Goal: Navigation & Orientation: Find specific page/section

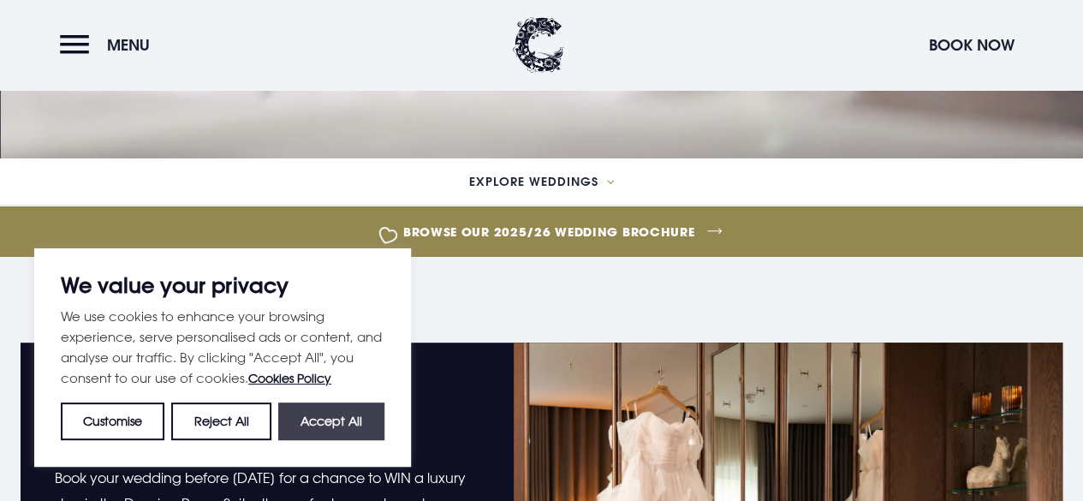
click at [324, 421] on button "Accept All" at bounding box center [331, 421] width 106 height 38
checkbox input "true"
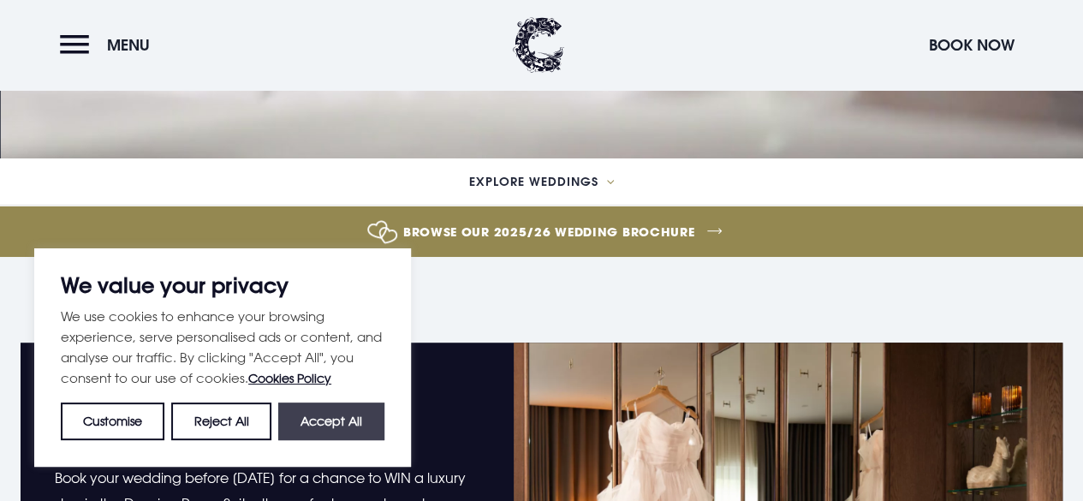
checkbox input "true"
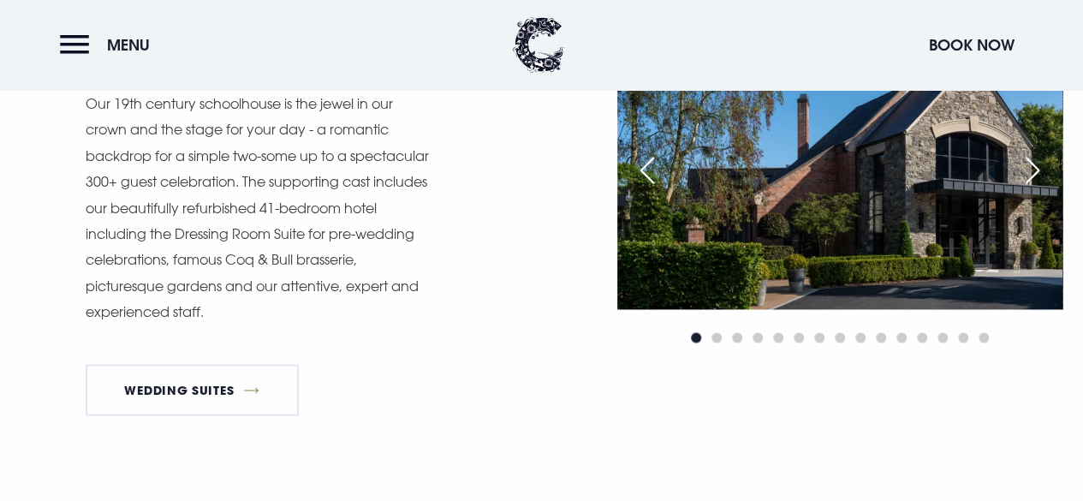
scroll to position [1284, 0]
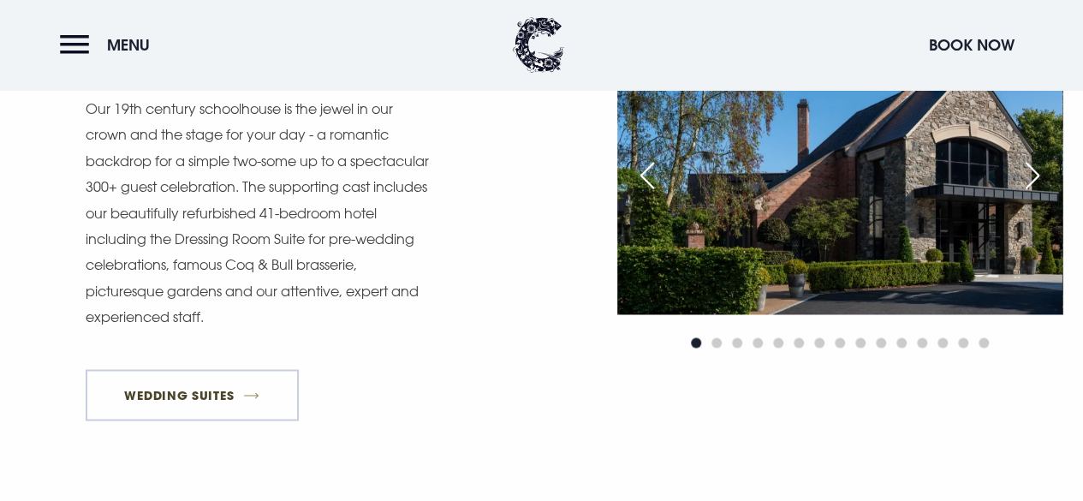
click at [195, 420] on link "Wedding Suites" at bounding box center [192, 394] width 213 height 51
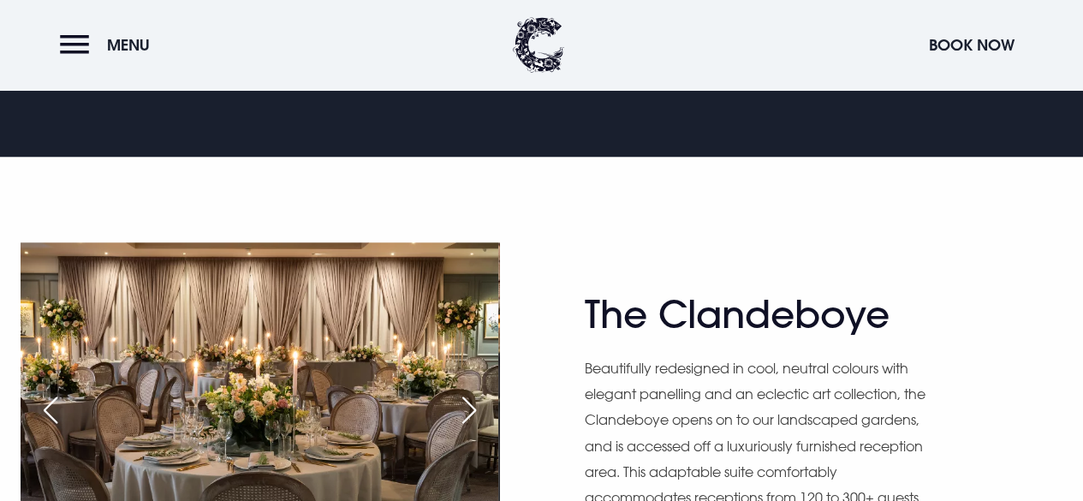
scroll to position [856, 0]
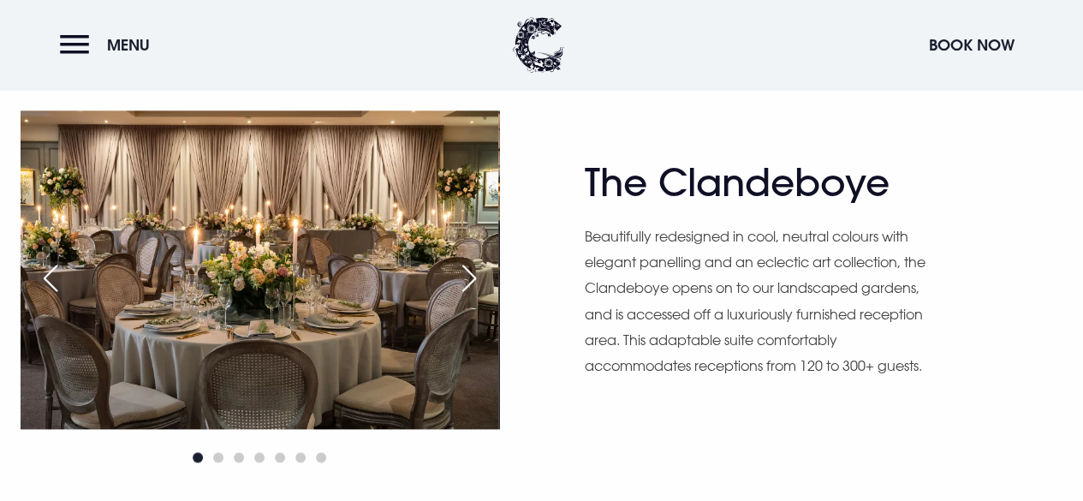
click at [470, 275] on div "Next slide" at bounding box center [469, 278] width 43 height 38
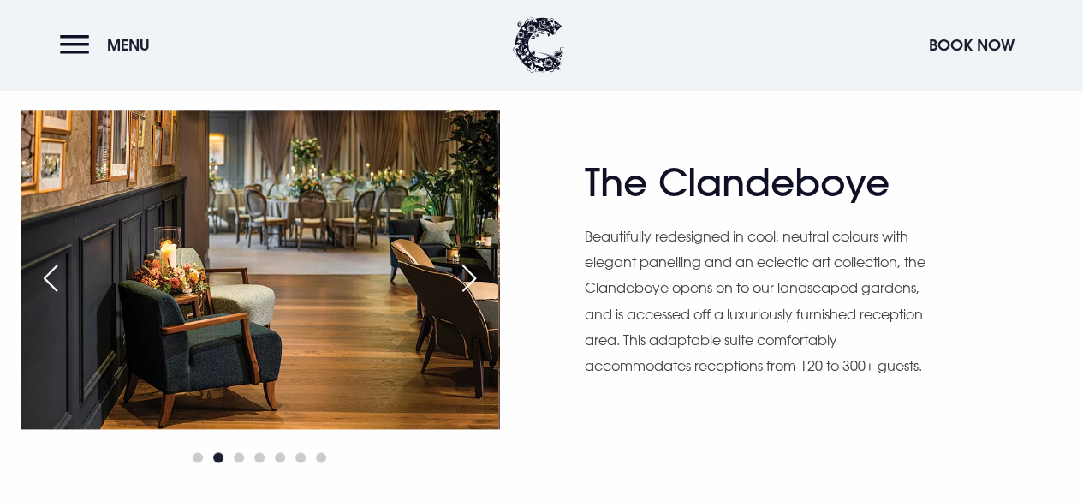
click at [470, 275] on div "Next slide" at bounding box center [469, 278] width 43 height 38
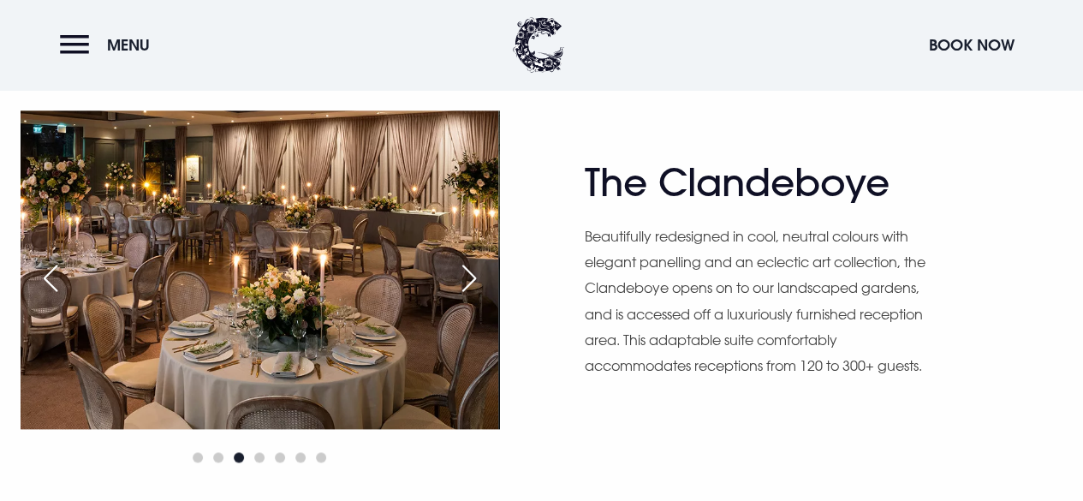
click at [470, 275] on div "Next slide" at bounding box center [469, 278] width 43 height 38
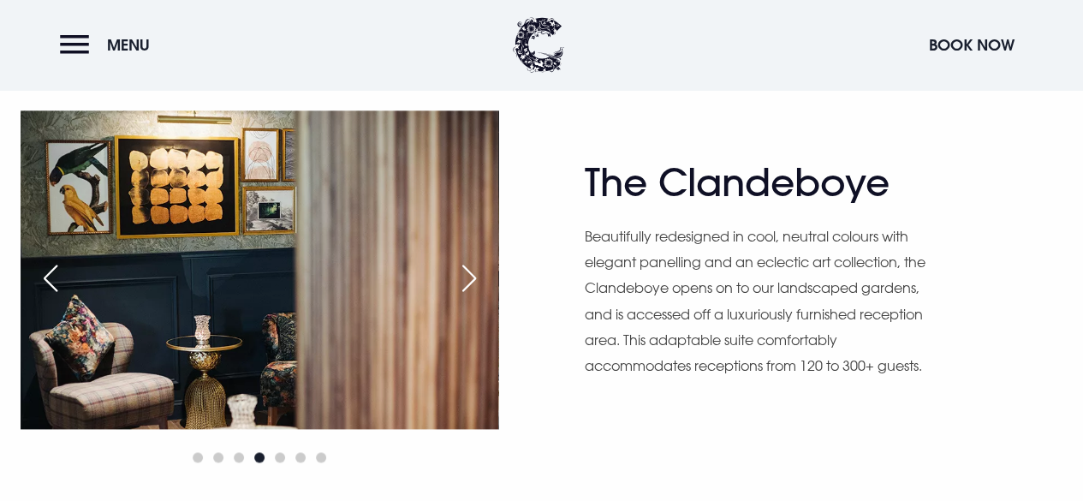
scroll to position [855, 0]
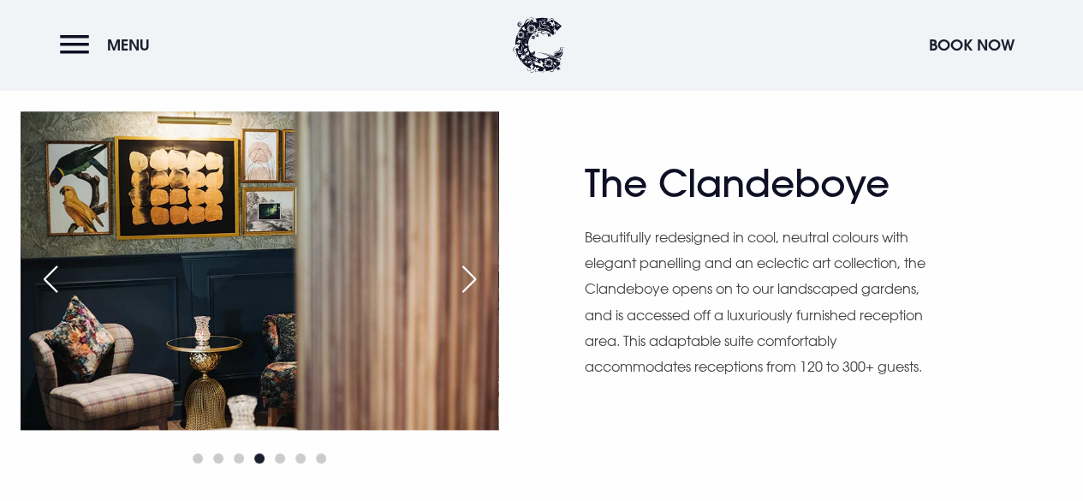
click at [470, 275] on div "Next slide" at bounding box center [469, 279] width 43 height 38
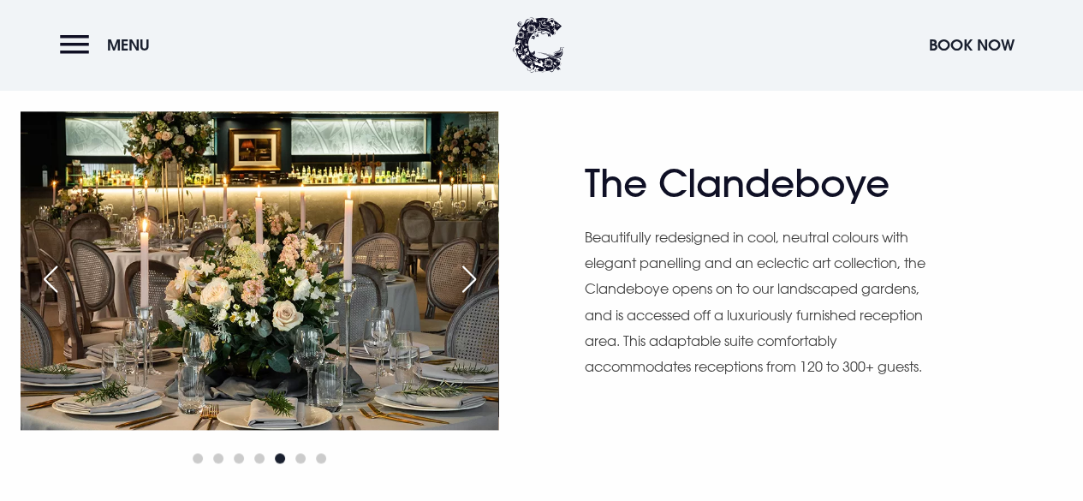
click at [470, 275] on div "Next slide" at bounding box center [469, 279] width 43 height 38
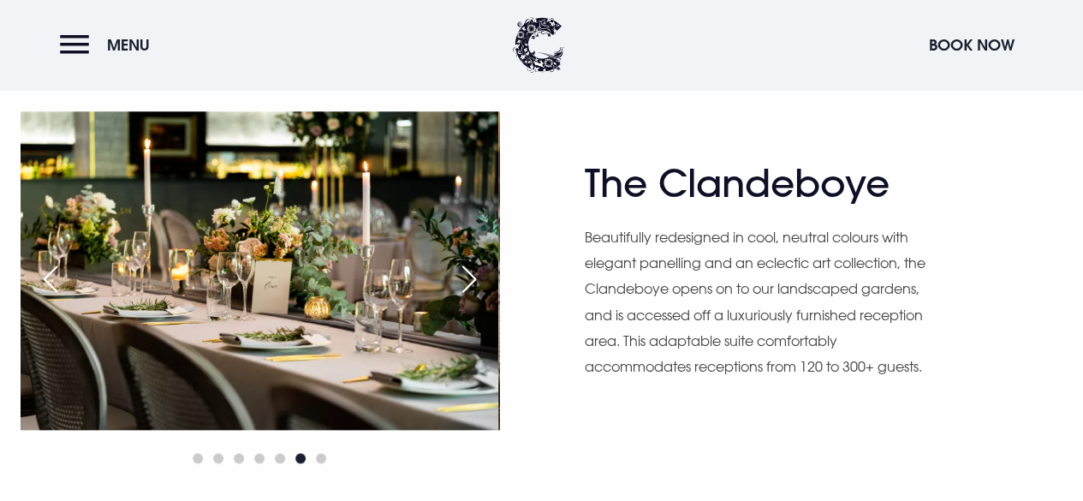
click at [470, 275] on div "Next slide" at bounding box center [469, 279] width 43 height 38
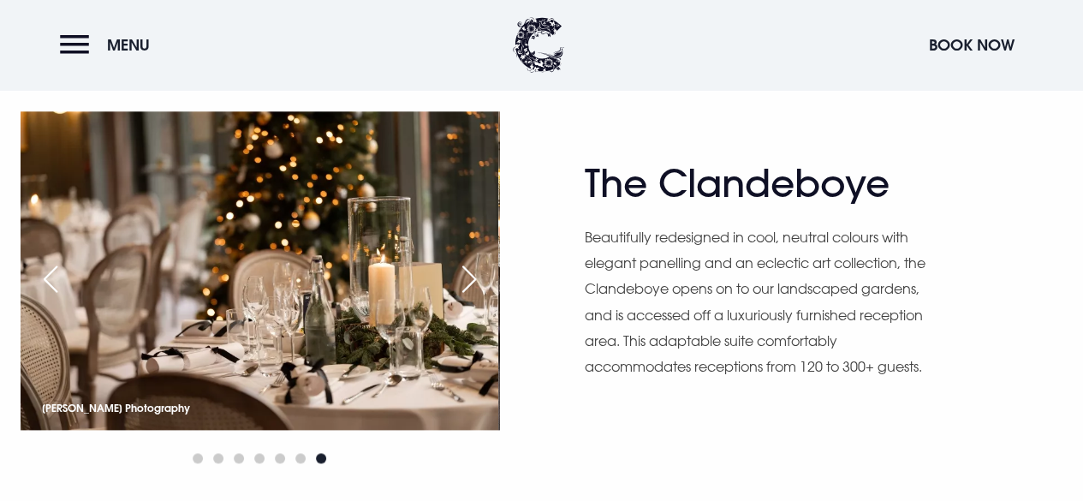
click at [470, 275] on div "Next slide" at bounding box center [469, 279] width 43 height 38
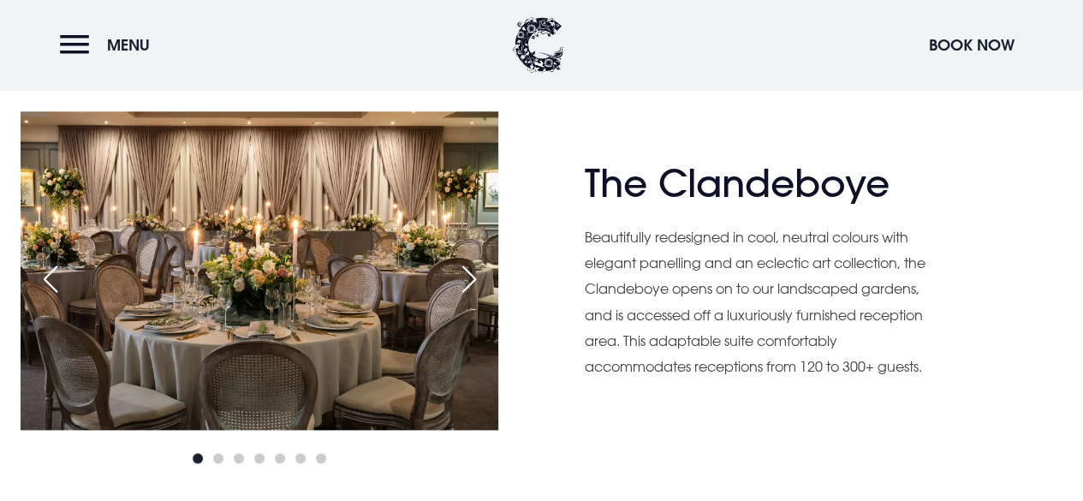
click at [470, 275] on div "Next slide" at bounding box center [469, 279] width 43 height 38
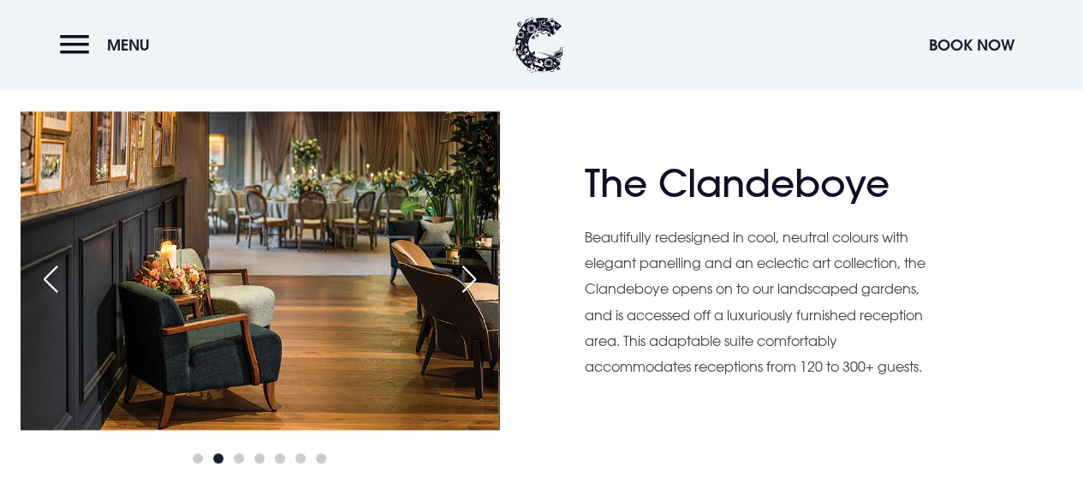
click at [470, 275] on div "Next slide" at bounding box center [469, 279] width 43 height 38
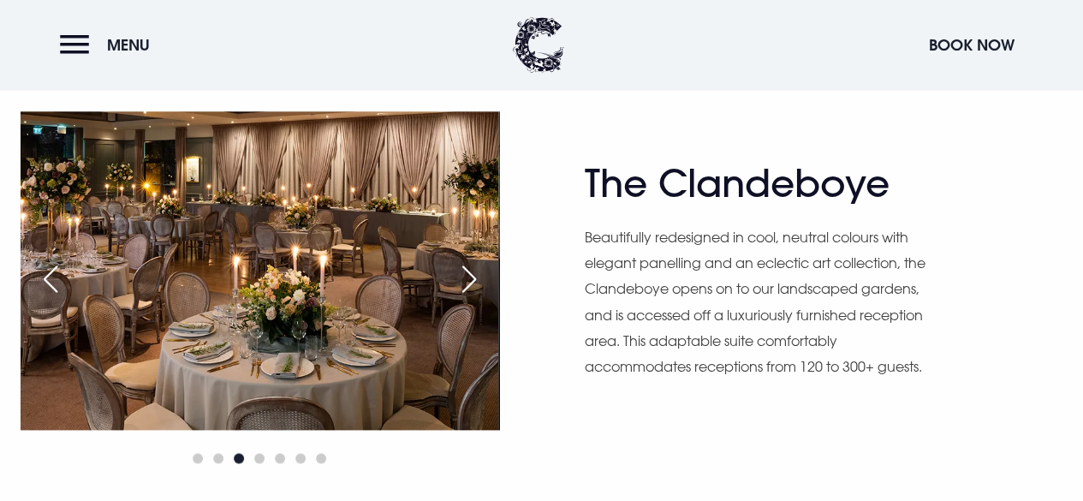
click at [470, 275] on div "Next slide" at bounding box center [469, 279] width 43 height 38
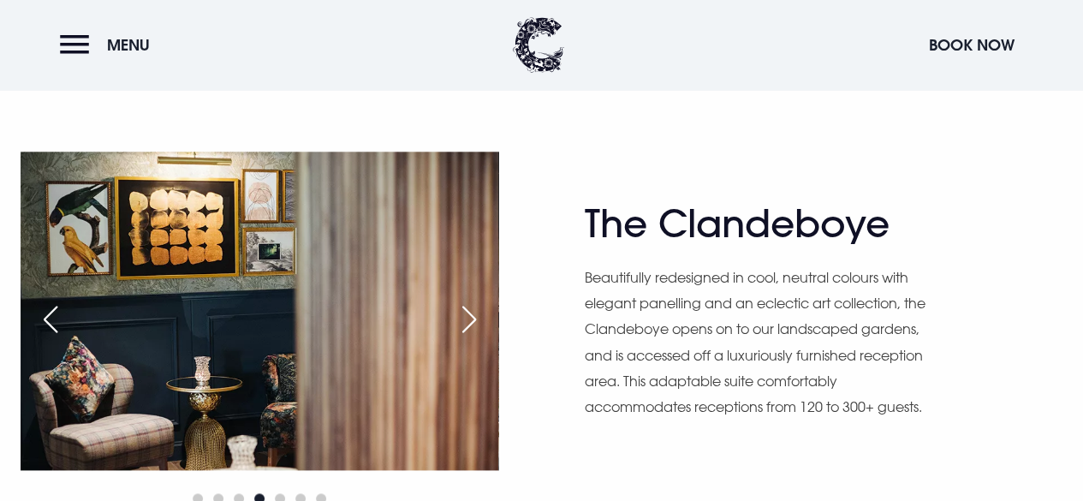
scroll to position [838, 0]
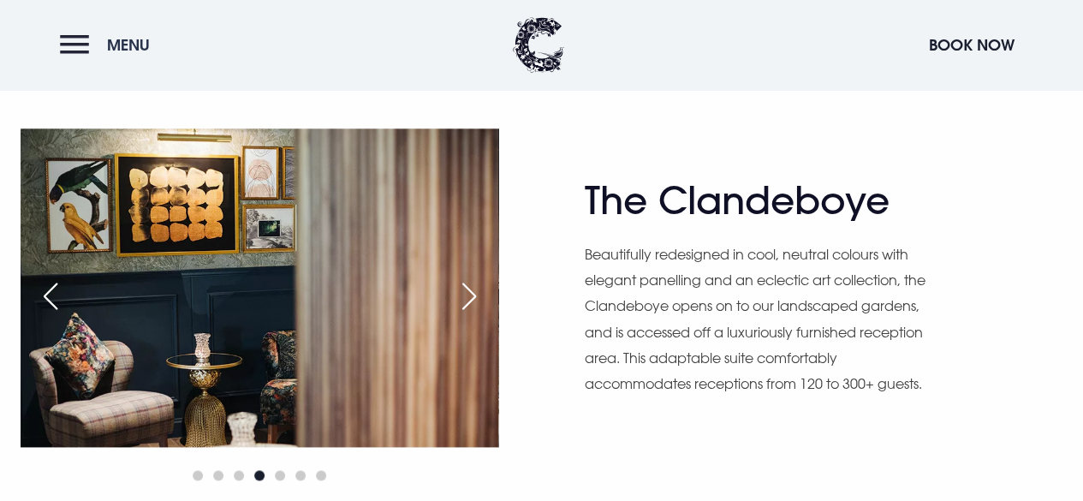
click at [74, 47] on button "Menu" at bounding box center [109, 45] width 98 height 37
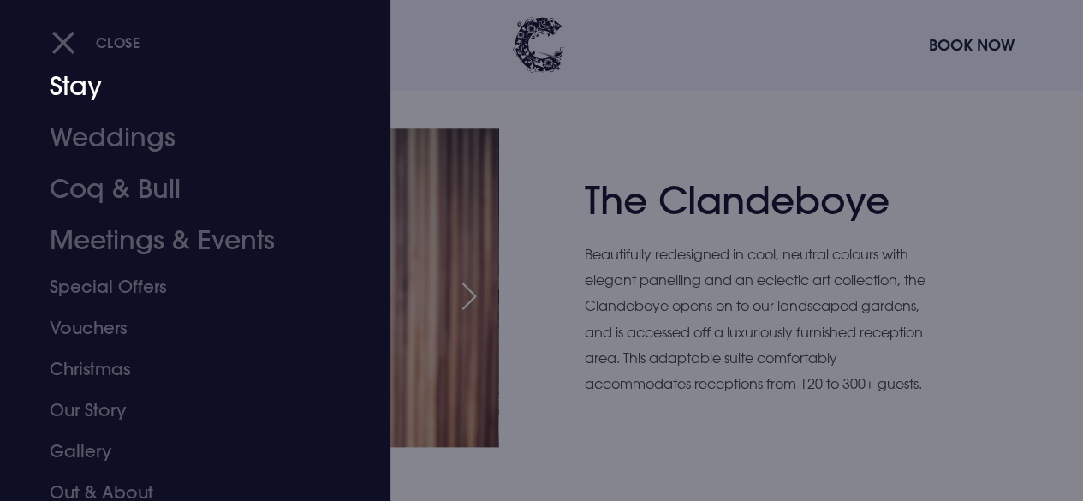
scroll to position [86, 0]
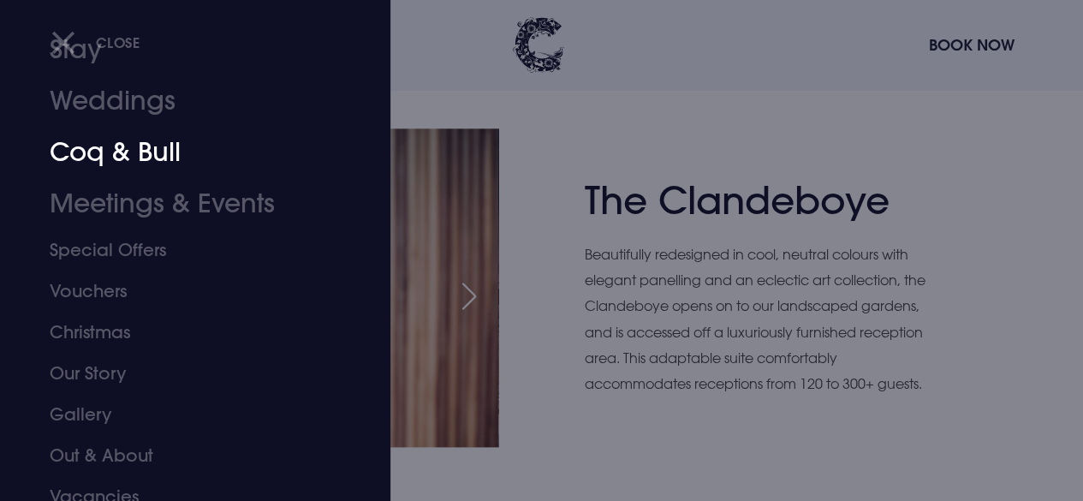
click at [163, 155] on link "Coq & Bull" at bounding box center [184, 152] width 268 height 51
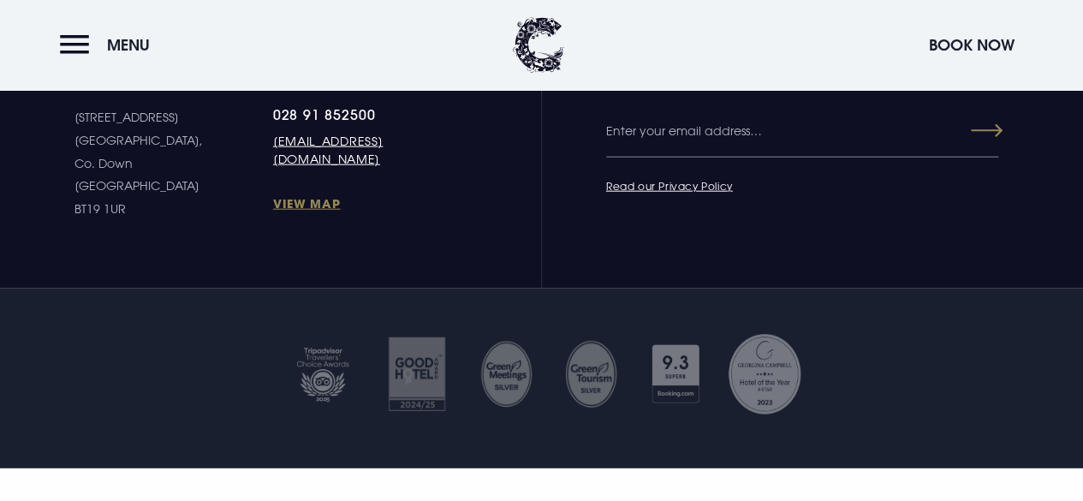
scroll to position [5224, 0]
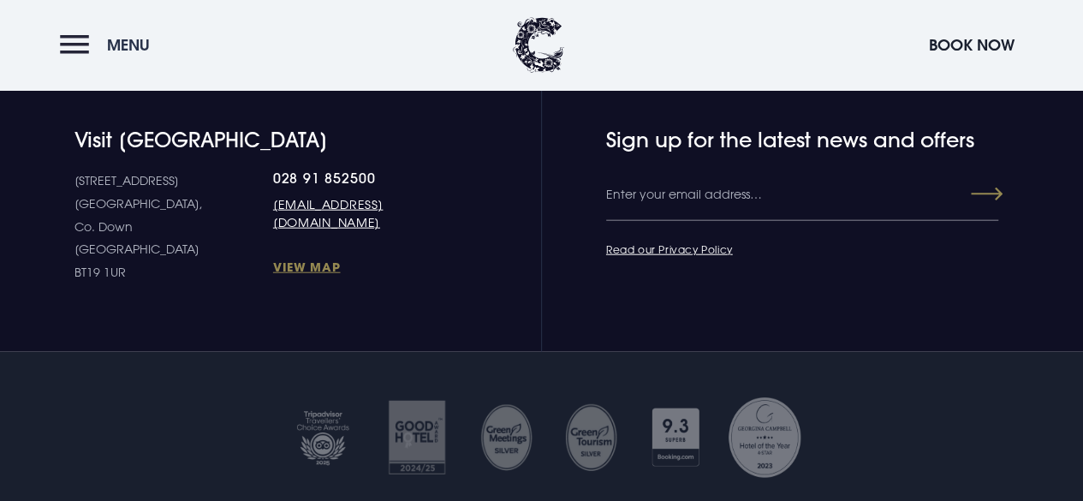
click at [72, 51] on button "Menu" at bounding box center [109, 45] width 98 height 37
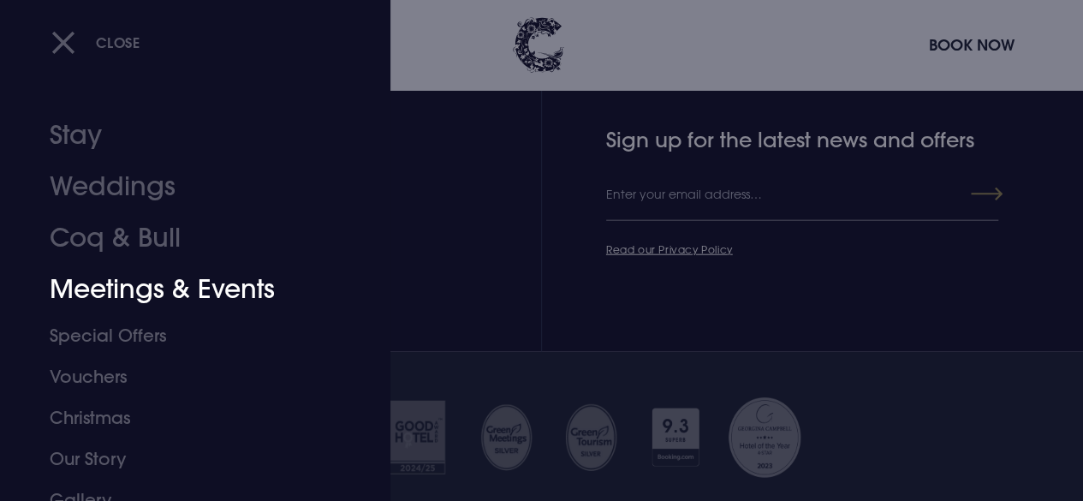
click at [161, 290] on link "Meetings & Events" at bounding box center [184, 289] width 268 height 51
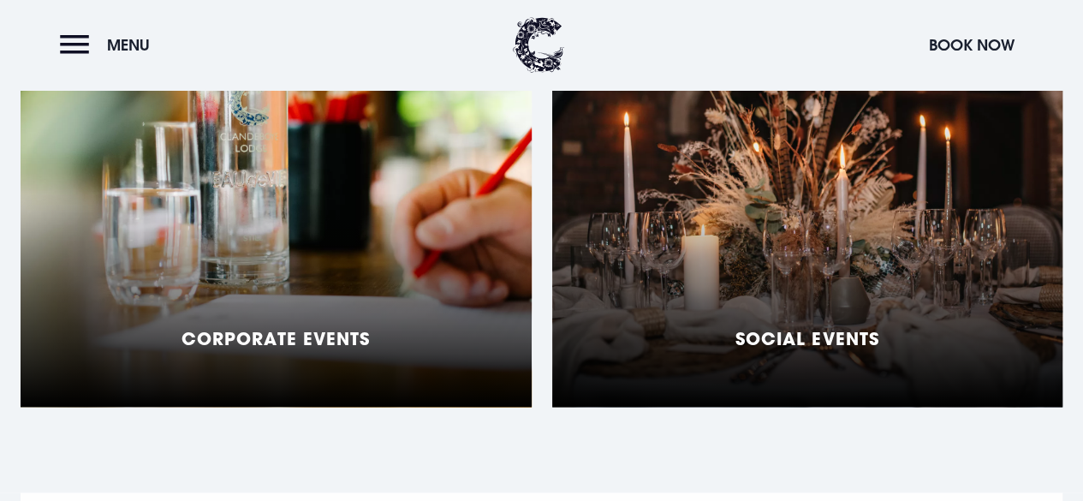
scroll to position [1541, 0]
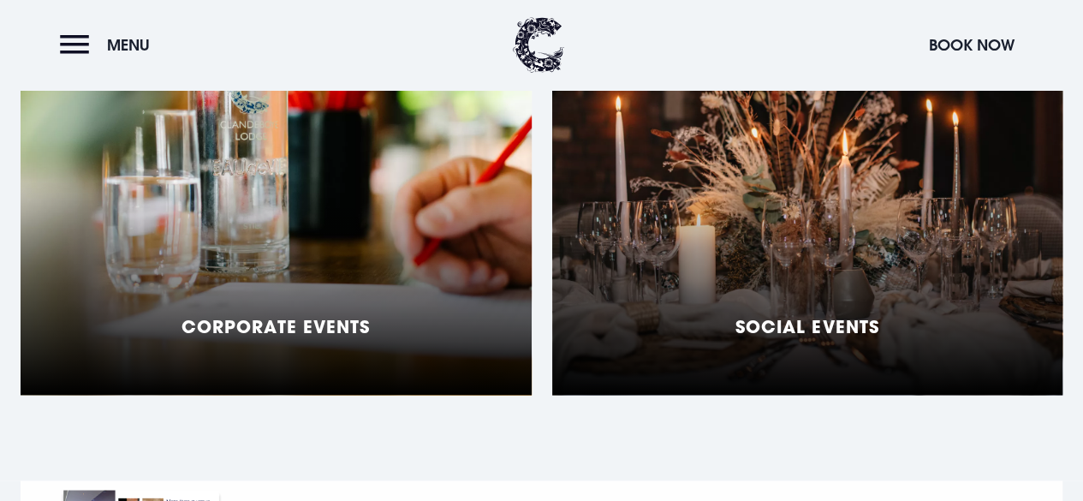
click at [827, 336] on h5 "Social Events" at bounding box center [807, 325] width 143 height 21
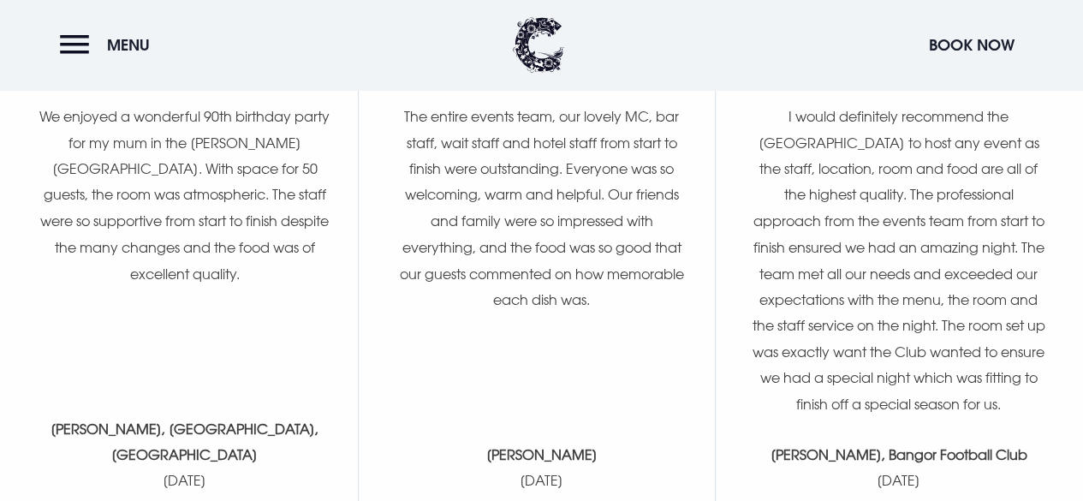
scroll to position [4624, 0]
